Goal: Transaction & Acquisition: Purchase product/service

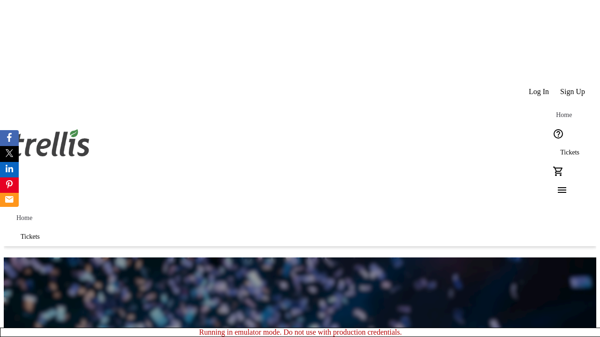
click at [560, 149] on span "Tickets" at bounding box center [569, 152] width 19 height 7
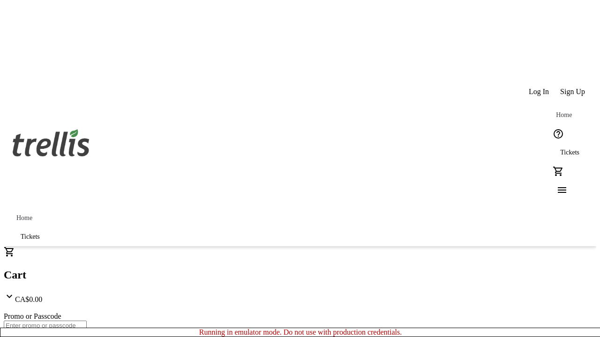
type input "1"
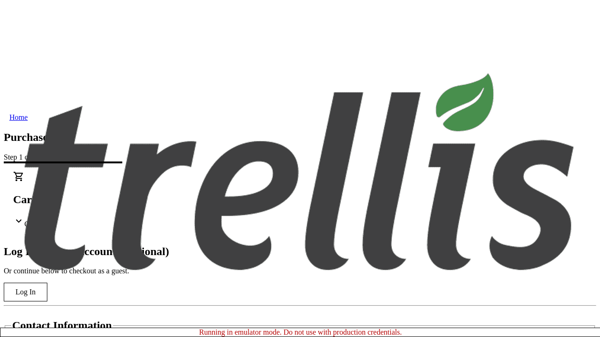
type input "[PERSON_NAME][EMAIL_ADDRESS][DOMAIN_NAME]"
type input "[PERSON_NAME]"
